Goal: Complete application form

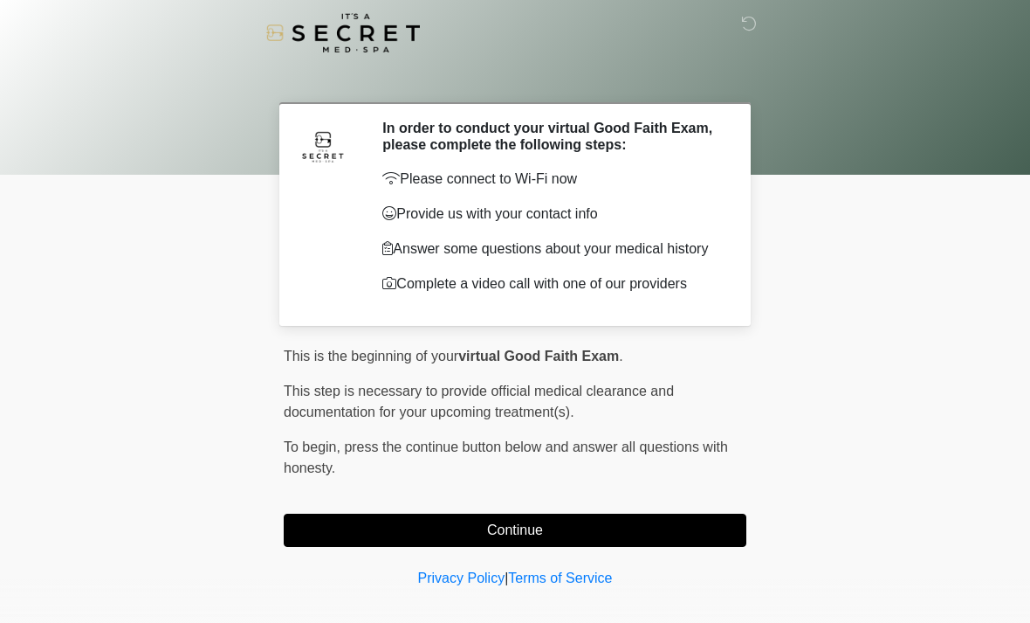
click at [367, 540] on button "Continue" at bounding box center [515, 529] width 463 height 33
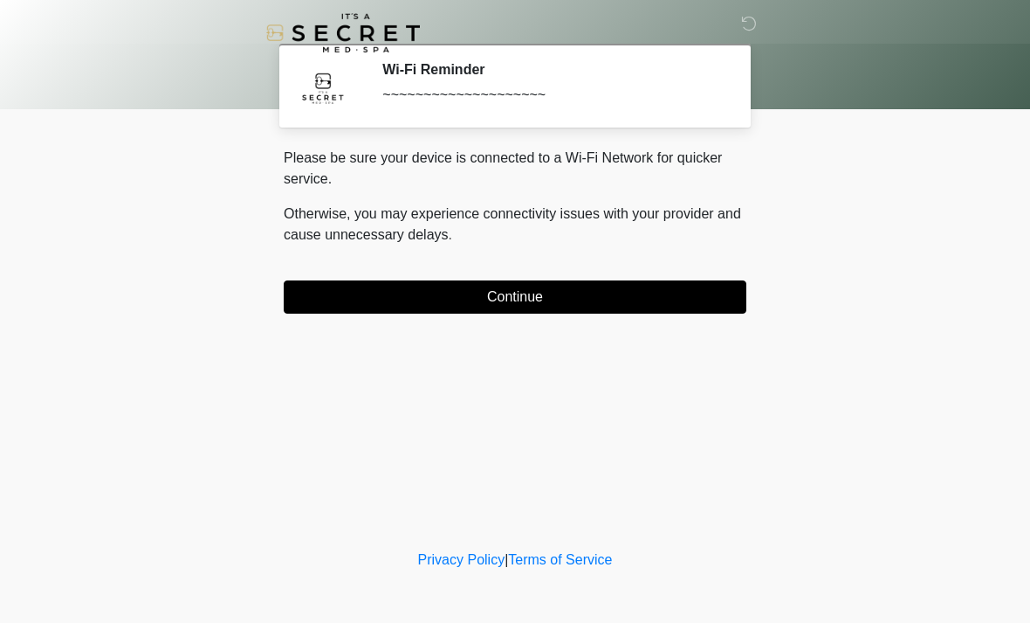
click at [490, 306] on button "Continue" at bounding box center [515, 296] width 463 height 33
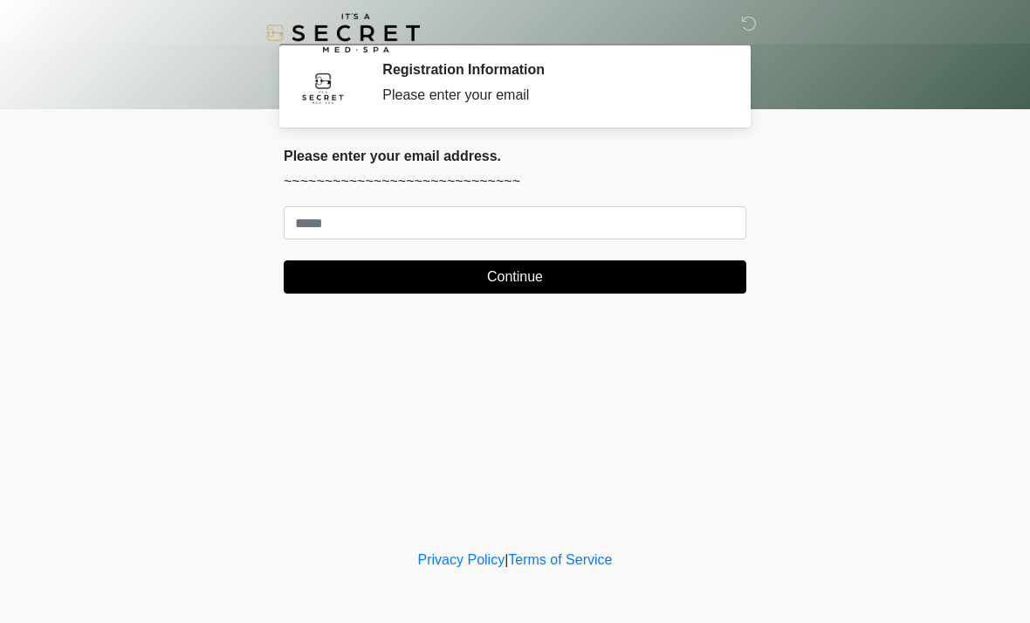
click at [339, 201] on div "Please enter your email address. ~~~~~~~~~~~~~~~~~~~~~~~~~~~~~ Continue" at bounding box center [515, 221] width 463 height 146
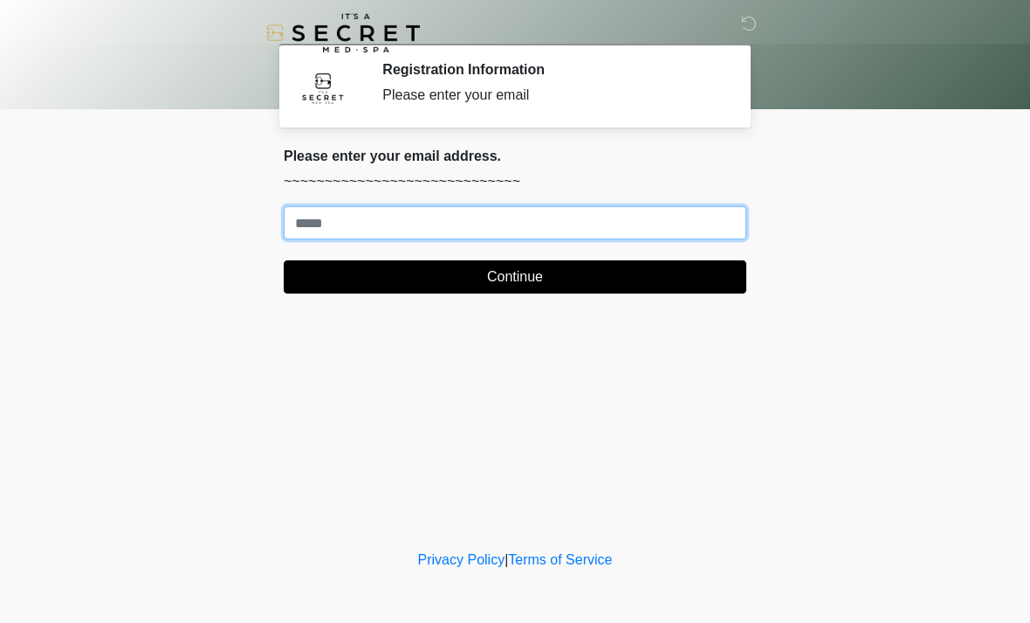
click at [323, 226] on input "Where should we email your treatment plan?" at bounding box center [515, 222] width 463 height 33
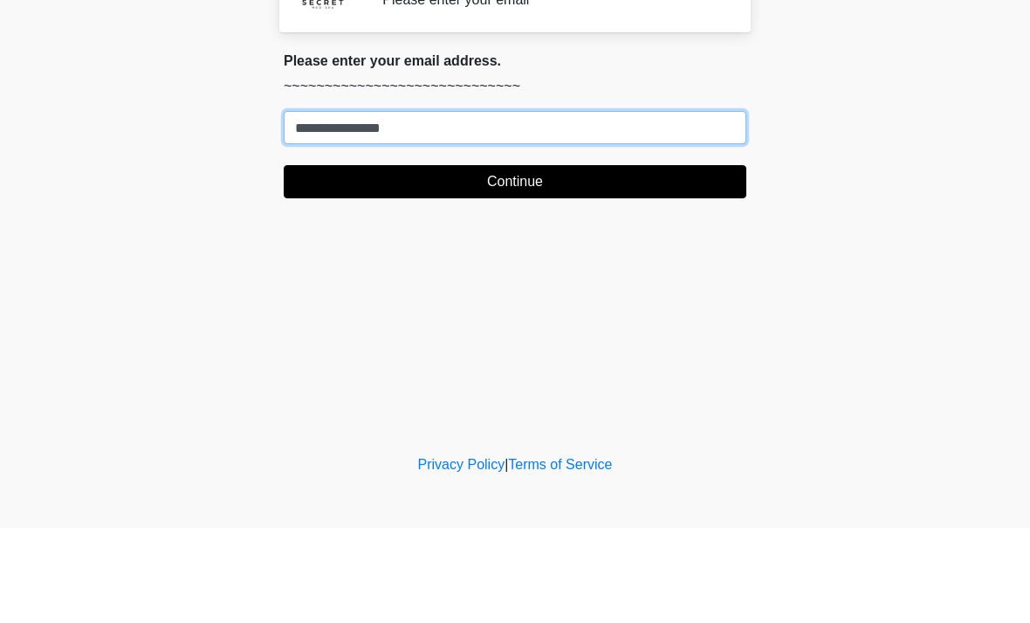
type input "**********"
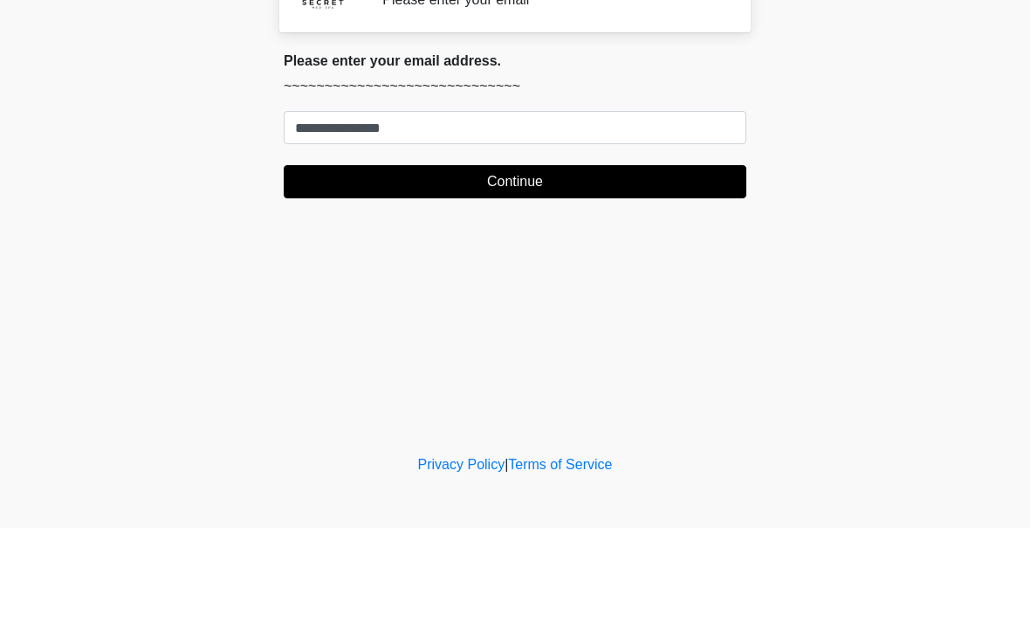
click at [553, 260] on button "Continue" at bounding box center [515, 276] width 463 height 33
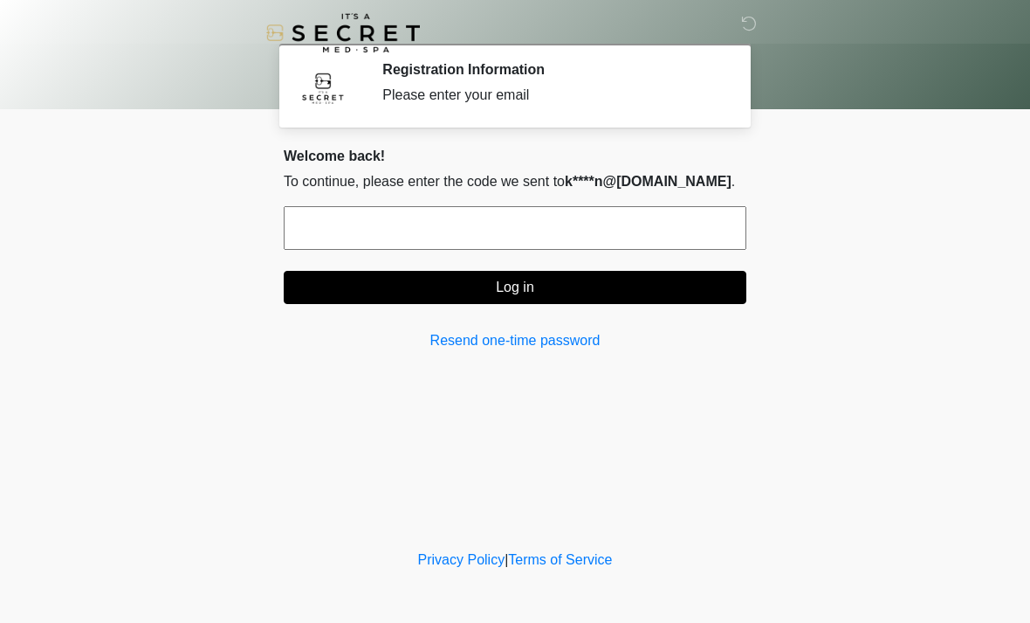
click at [682, 210] on input "text" at bounding box center [515, 228] width 463 height 44
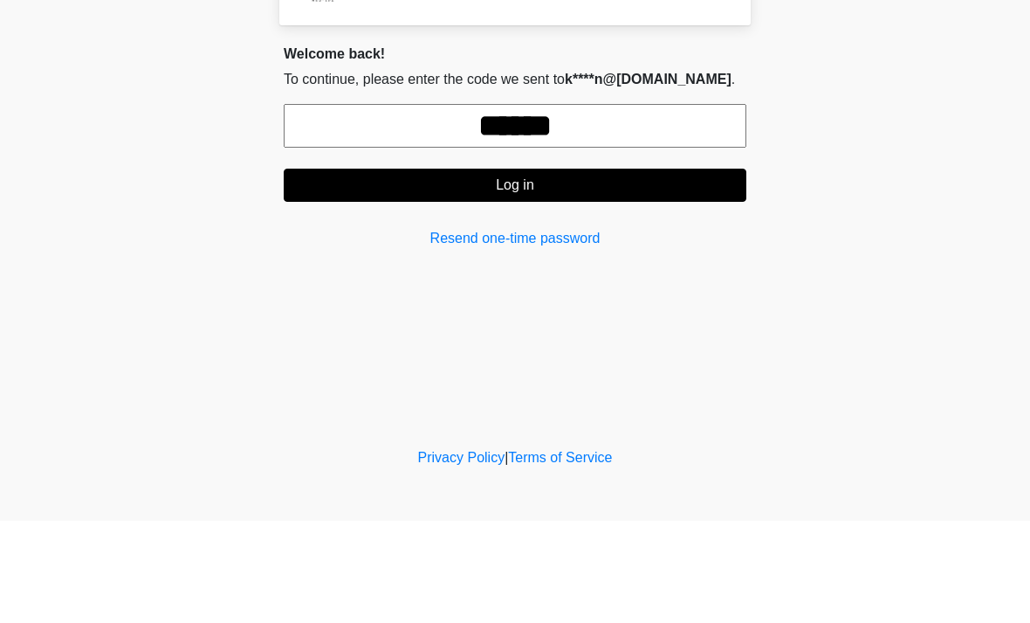
type input "******"
click at [621, 271] on button "Log in" at bounding box center [515, 287] width 463 height 33
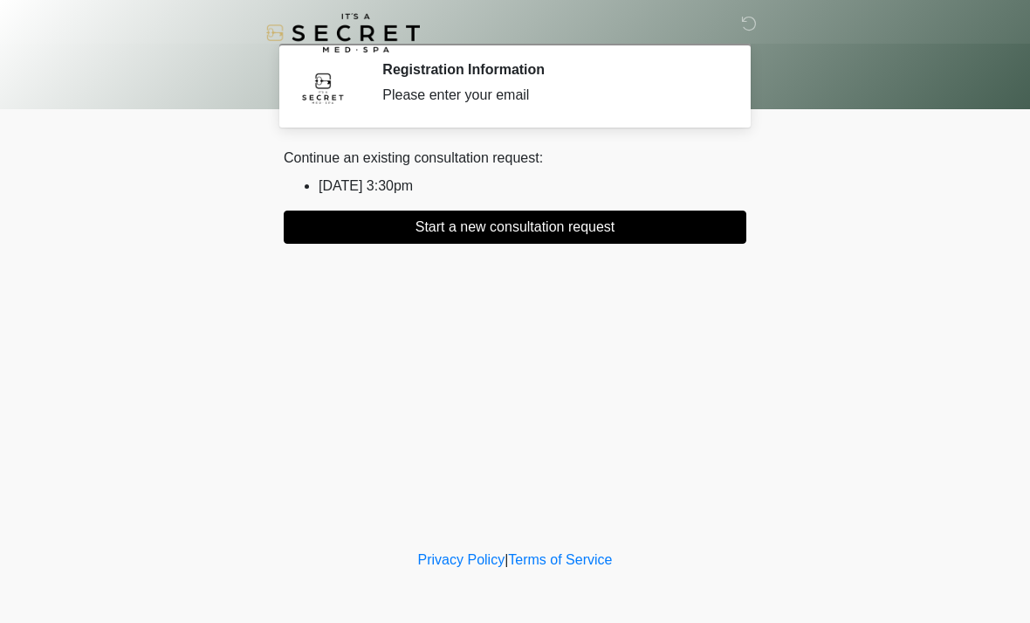
click at [618, 242] on button "Start a new consultation request" at bounding box center [515, 226] width 463 height 33
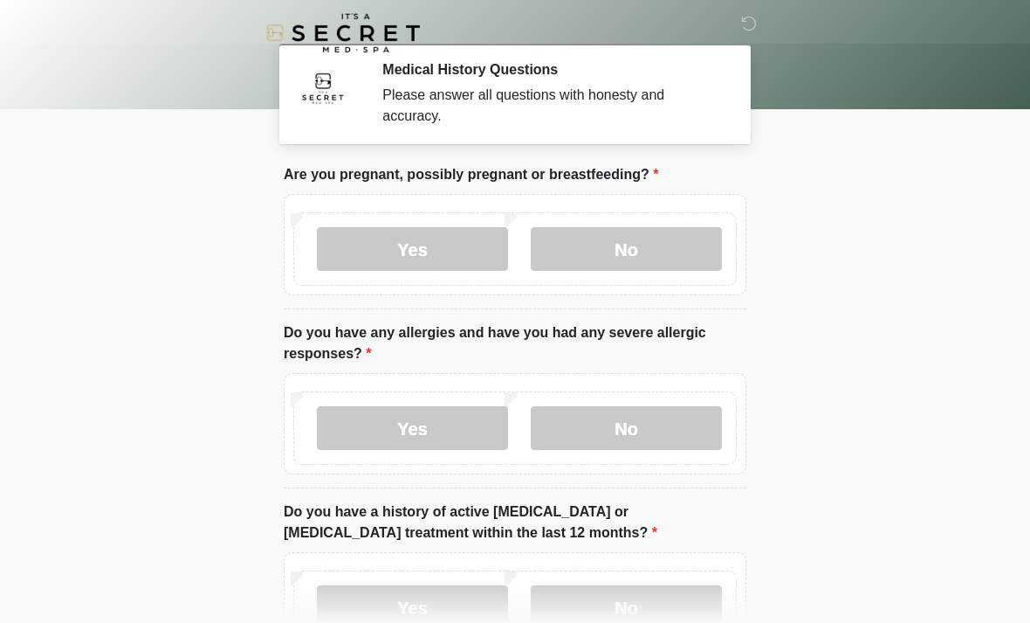
click at [640, 255] on label "No" at bounding box center [626, 249] width 191 height 44
click at [634, 428] on label "No" at bounding box center [626, 428] width 191 height 44
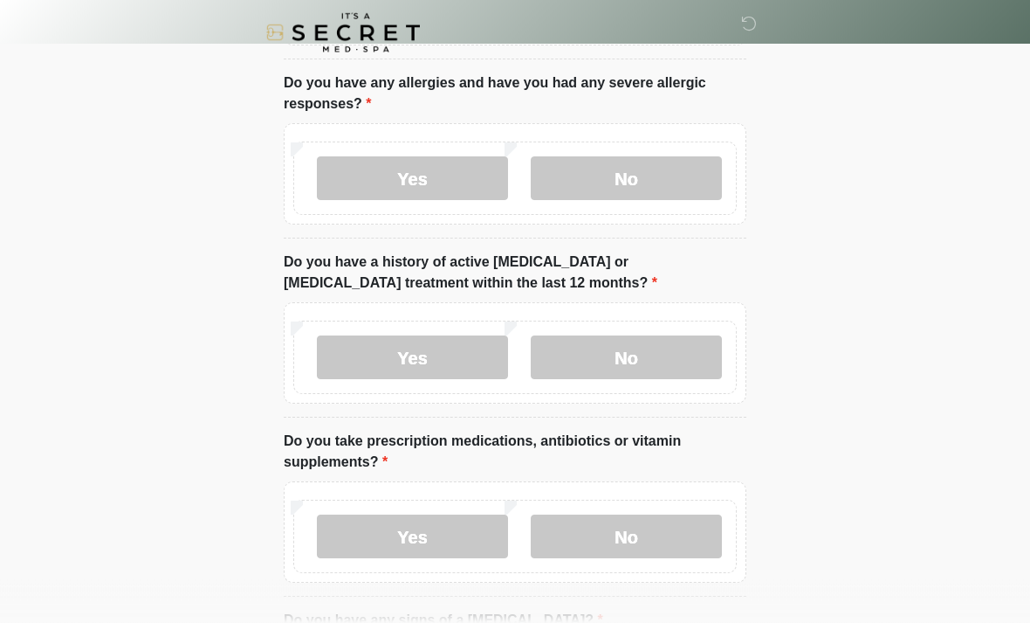
click at [677, 350] on label "No" at bounding box center [626, 358] width 191 height 44
click at [641, 541] on label "No" at bounding box center [626, 536] width 191 height 44
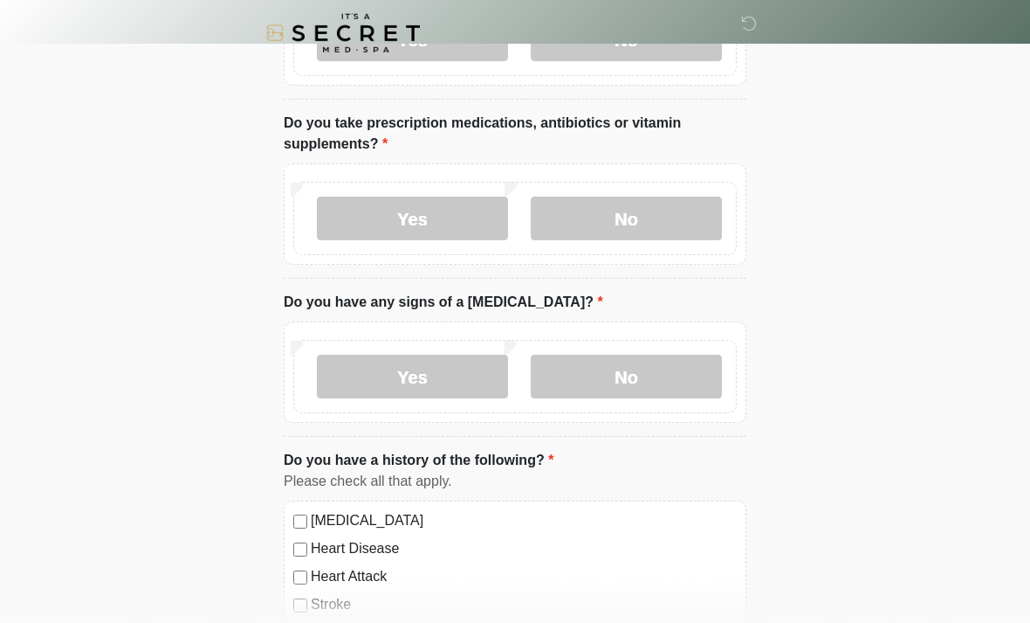
click at [664, 373] on label "No" at bounding box center [626, 376] width 191 height 44
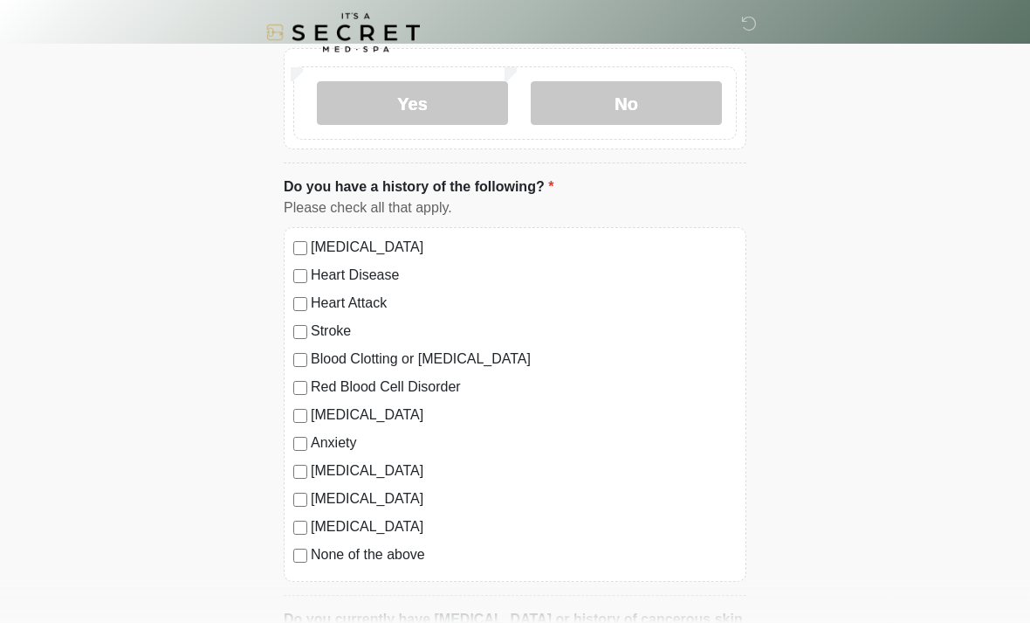
click at [390, 555] on label "None of the above" at bounding box center [524, 555] width 426 height 21
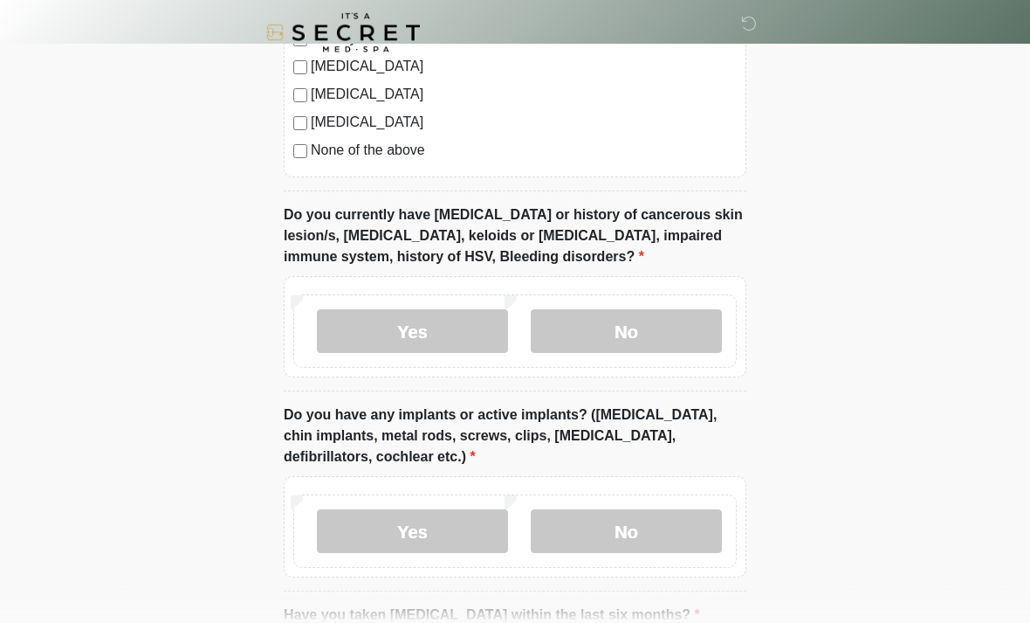
click at [664, 321] on label "No" at bounding box center [626, 332] width 191 height 44
click at [626, 544] on label "No" at bounding box center [626, 531] width 191 height 44
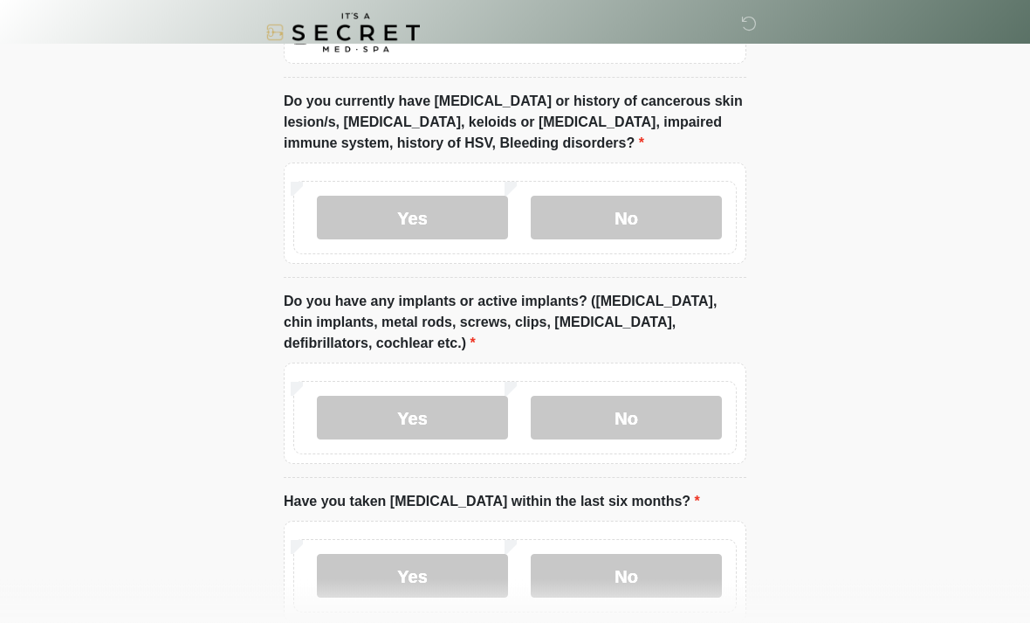
scroll to position [1454, 0]
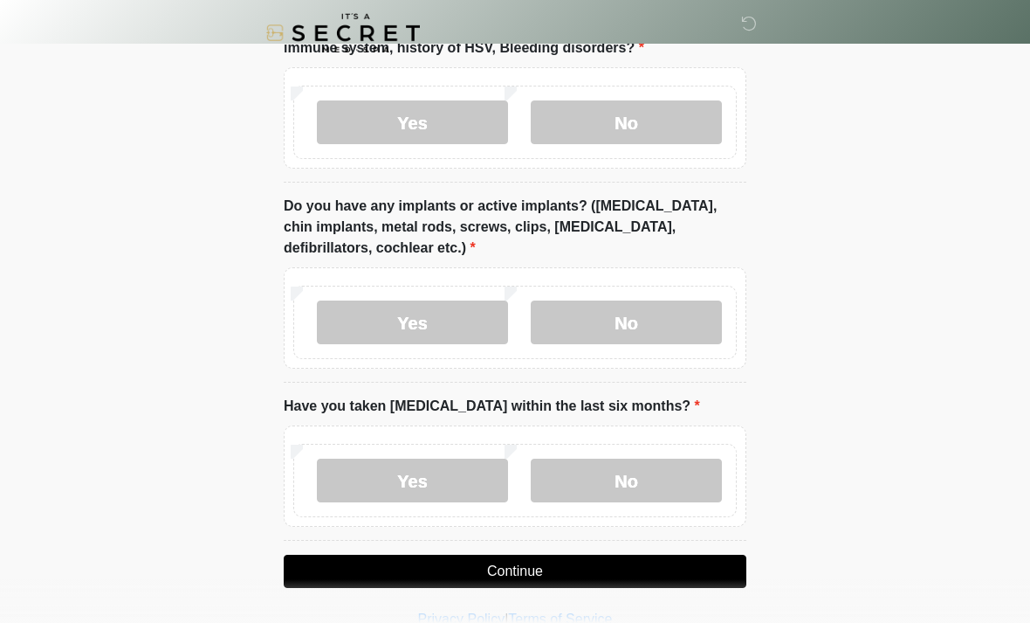
click at [665, 473] on label "No" at bounding box center [626, 480] width 191 height 44
click at [615, 570] on button "Continue" at bounding box center [515, 570] width 463 height 33
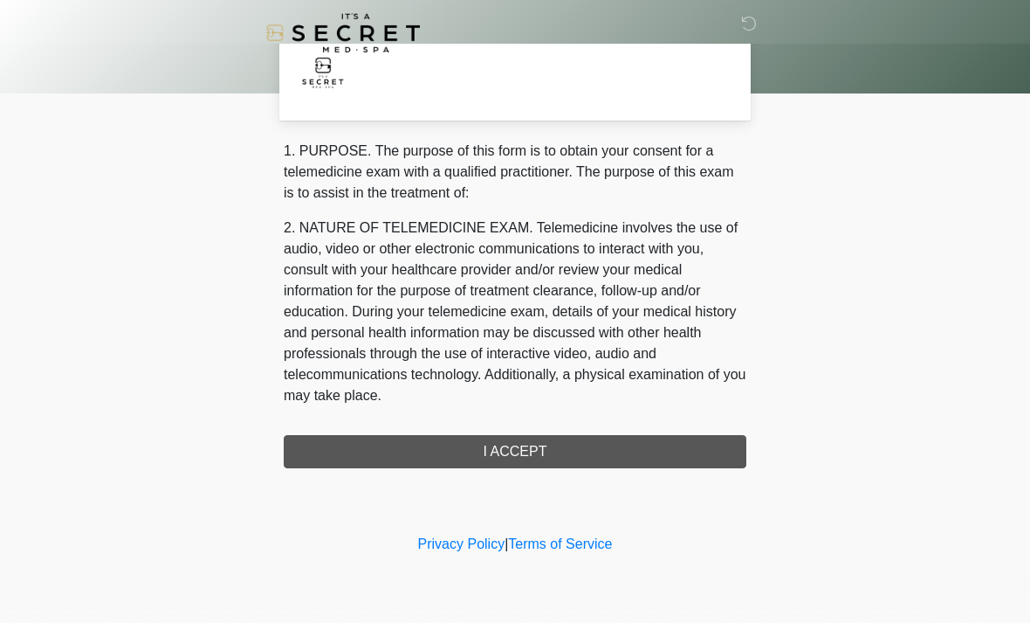
scroll to position [0, 0]
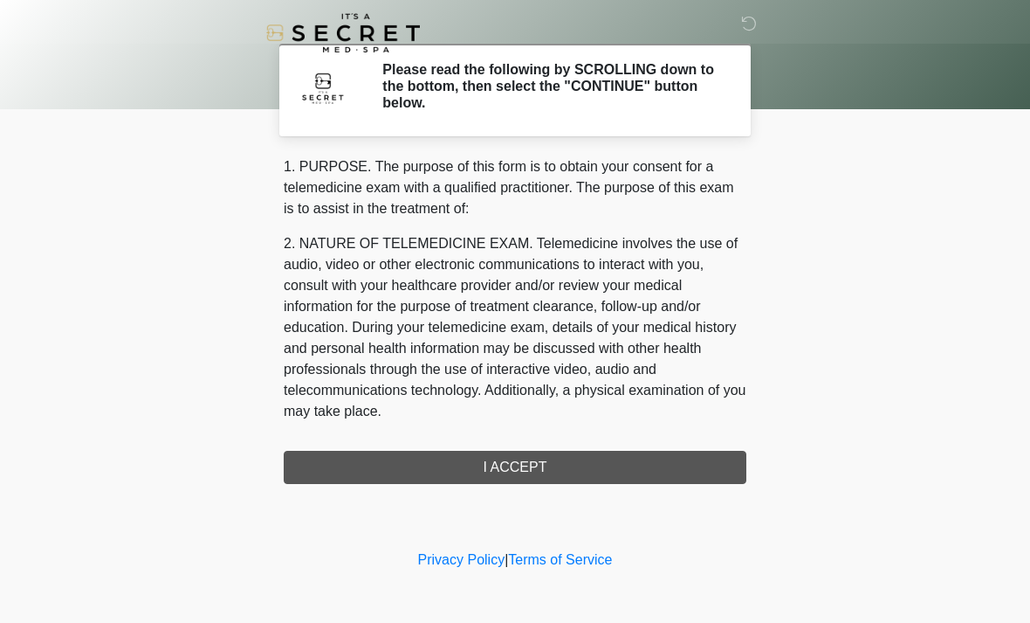
click at [614, 460] on div "1. PURPOSE. The purpose of this form is to obtain your consent for a telemedici…" at bounding box center [515, 319] width 463 height 327
click at [537, 466] on div "1. PURPOSE. The purpose of this form is to obtain your consent for a telemedici…" at bounding box center [515, 319] width 463 height 327
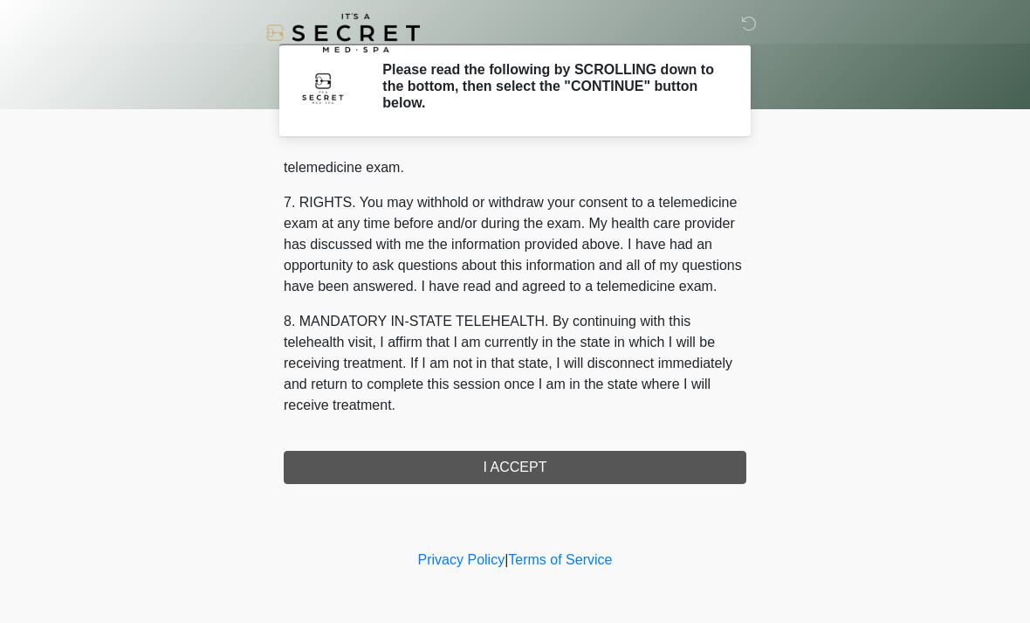
click at [542, 469] on div "1. PURPOSE. The purpose of this form is to obtain your consent for a telemedici…" at bounding box center [515, 319] width 463 height 327
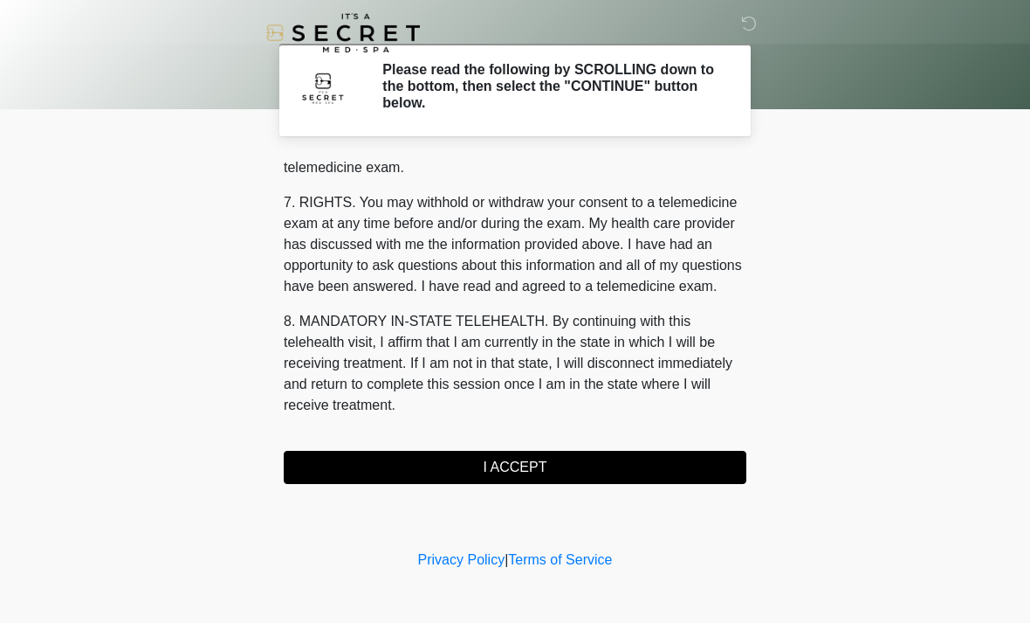
scroll to position [740, 0]
click at [551, 471] on button "I ACCEPT" at bounding box center [515, 467] width 463 height 33
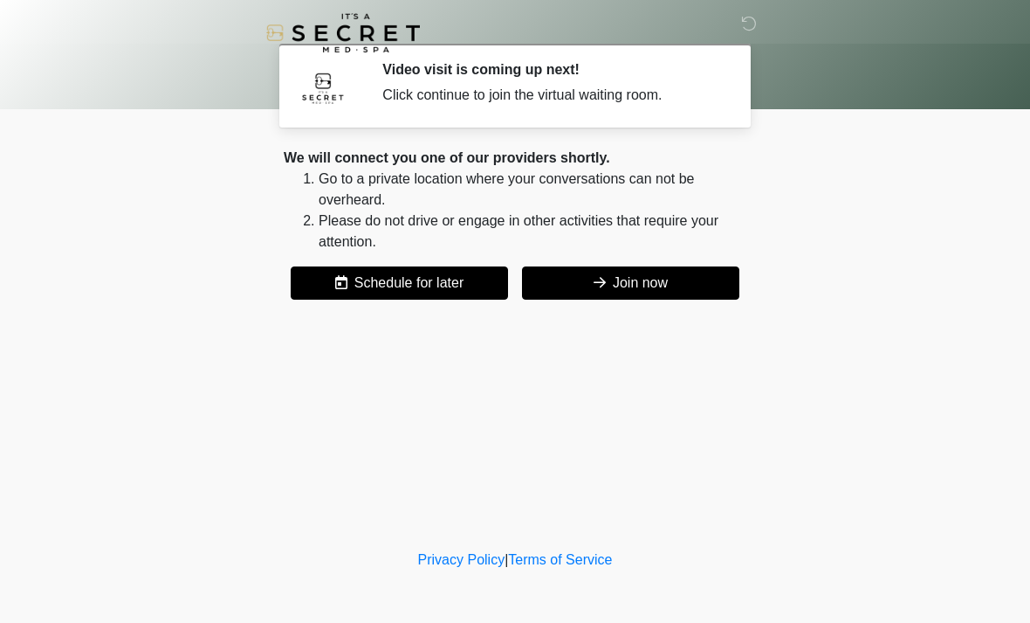
click at [675, 277] on button "Join now" at bounding box center [630, 282] width 217 height 33
